Goal: Browse casually

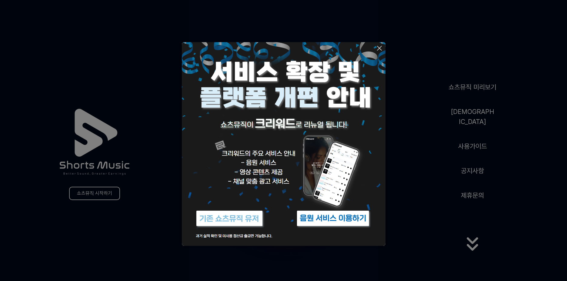
click at [477, 238] on button at bounding box center [283, 140] width 567 height 281
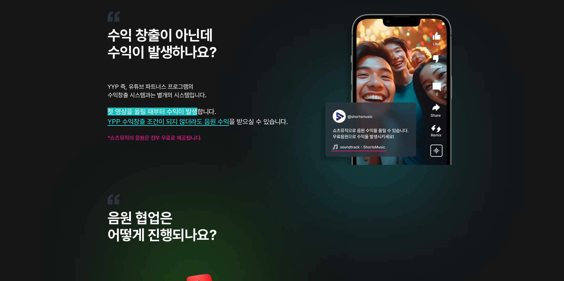
scroll to position [545, 0]
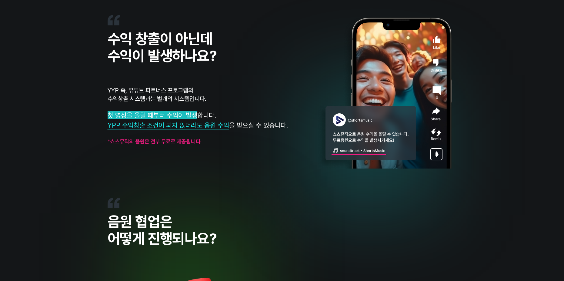
drag, startPoint x: 126, startPoint y: 99, endPoint x: 199, endPoint y: 100, distance: 73.0
click at [199, 100] on p "YYP 즉, 유튜브 파트너스 프로그램의 수익창출 시스템과는 별개의 시스템입니다." at bounding box center [212, 94] width 209 height 17
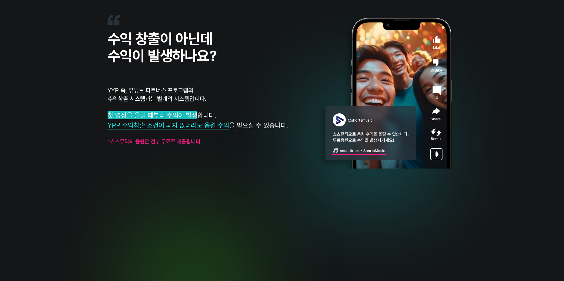
click at [199, 102] on p "YYP 즉, 유튜브 파트너스 프로그램의 수익창출 시스템과는 별개의 시스템입니다." at bounding box center [212, 94] width 209 height 17
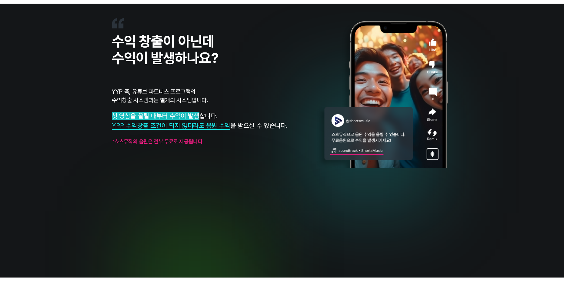
scroll to position [545, 0]
